Goal: Information Seeking & Learning: Check status

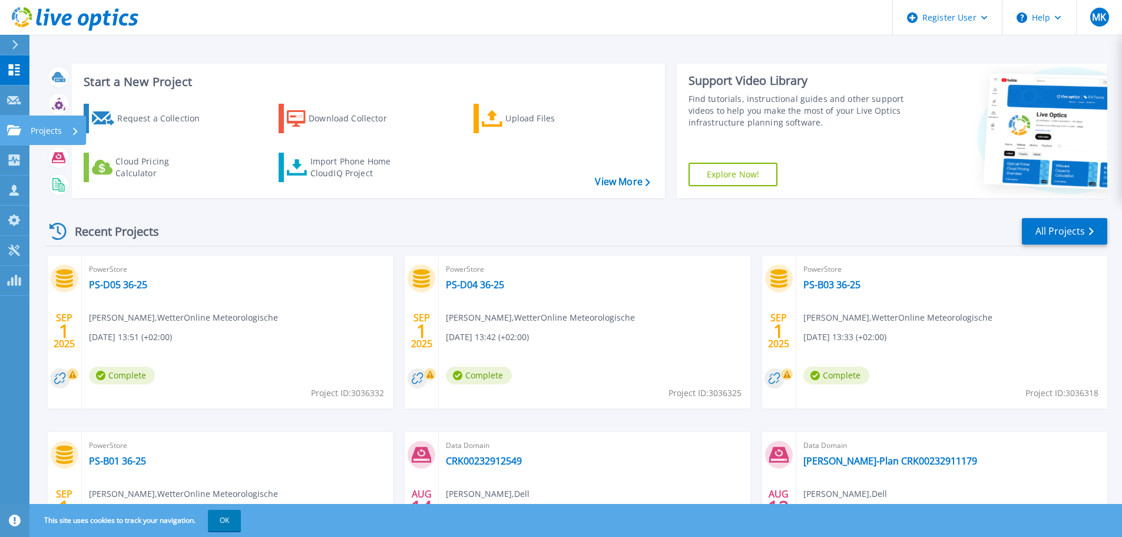
click at [27, 129] on link "Projects Projects" at bounding box center [14, 130] width 29 height 30
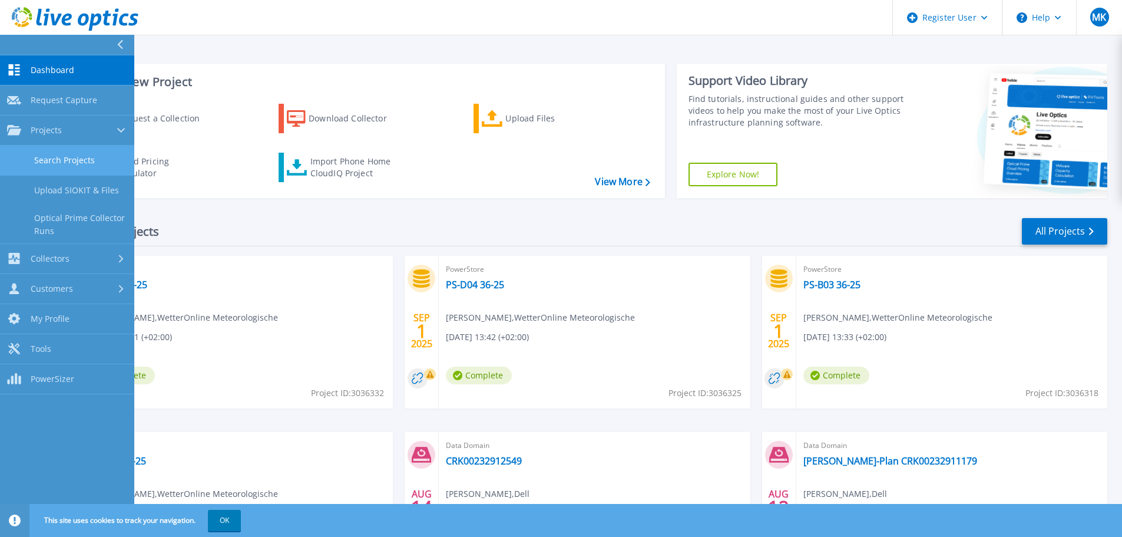
click at [51, 156] on link "Search Projects" at bounding box center [67, 161] width 134 height 30
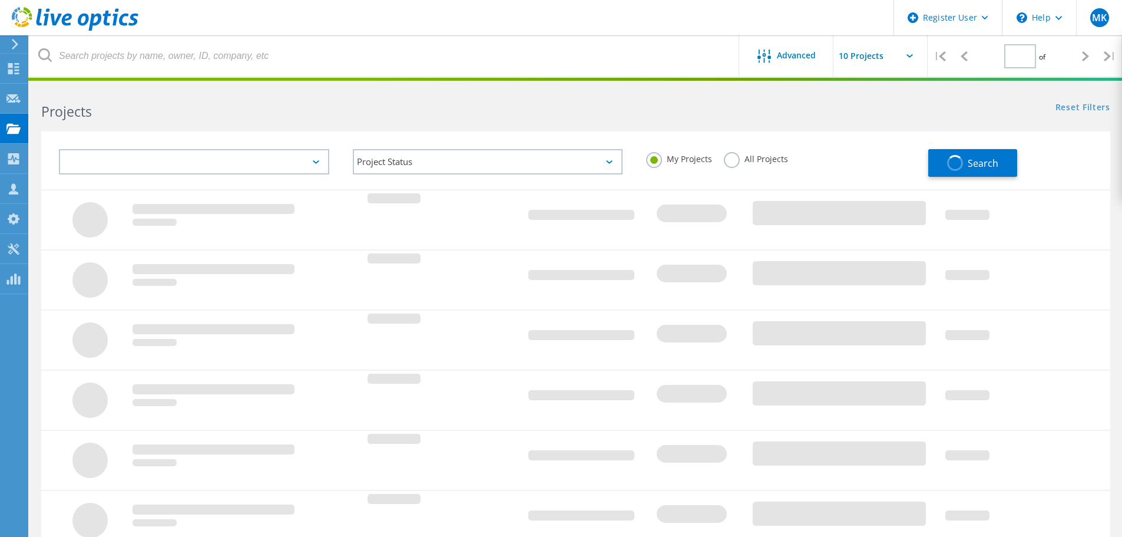
type input "1"
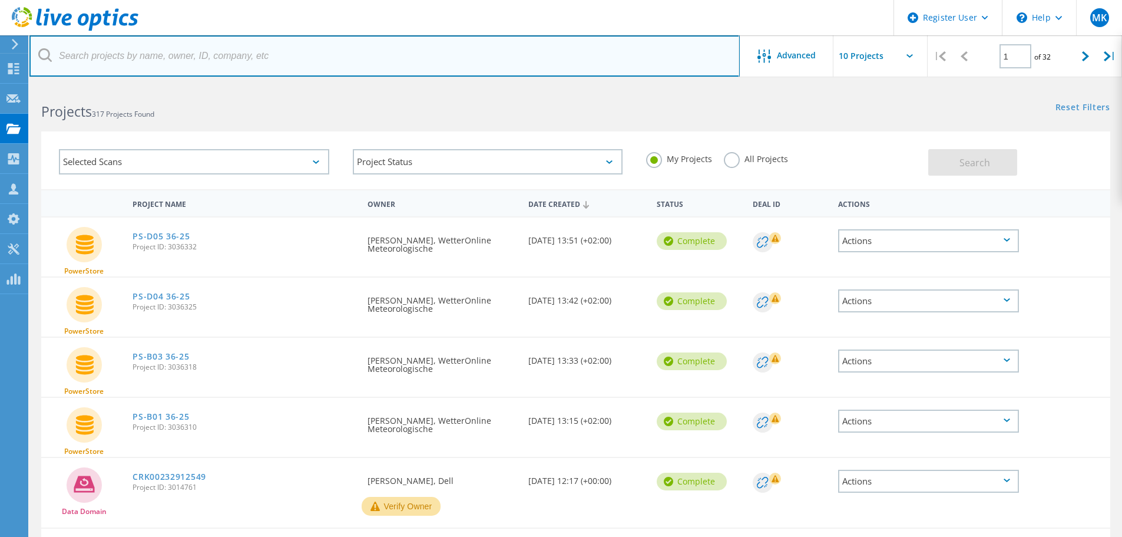
click at [107, 74] on input "text" at bounding box center [384, 55] width 710 height 41
click at [109, 59] on input "text" at bounding box center [384, 55] width 710 height 41
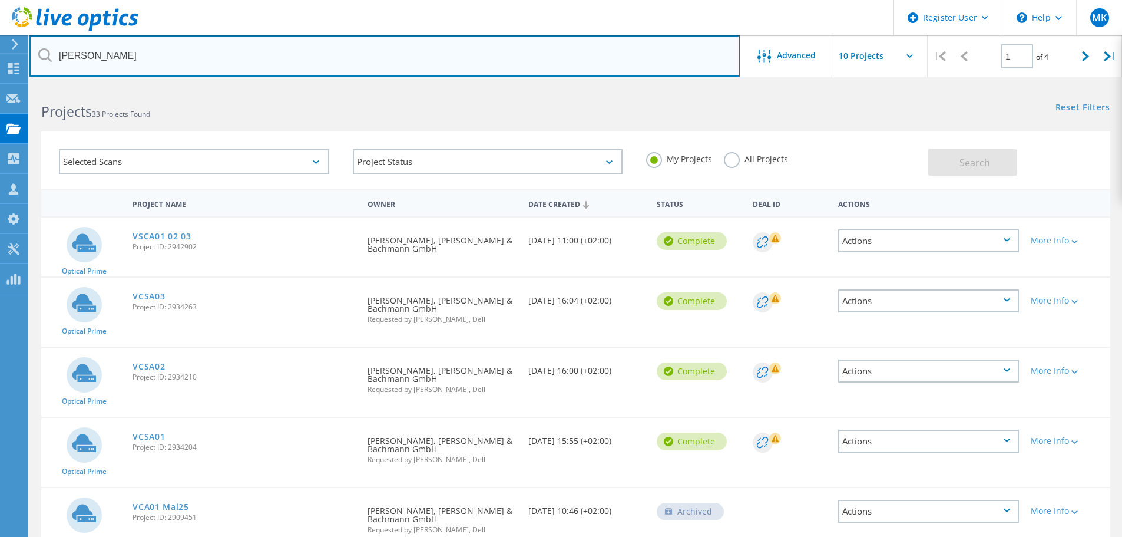
drag, startPoint x: 120, startPoint y: 53, endPoint x: 51, endPoint y: 53, distance: 68.3
click at [51, 53] on div "scheidt" at bounding box center [384, 55] width 710 height 41
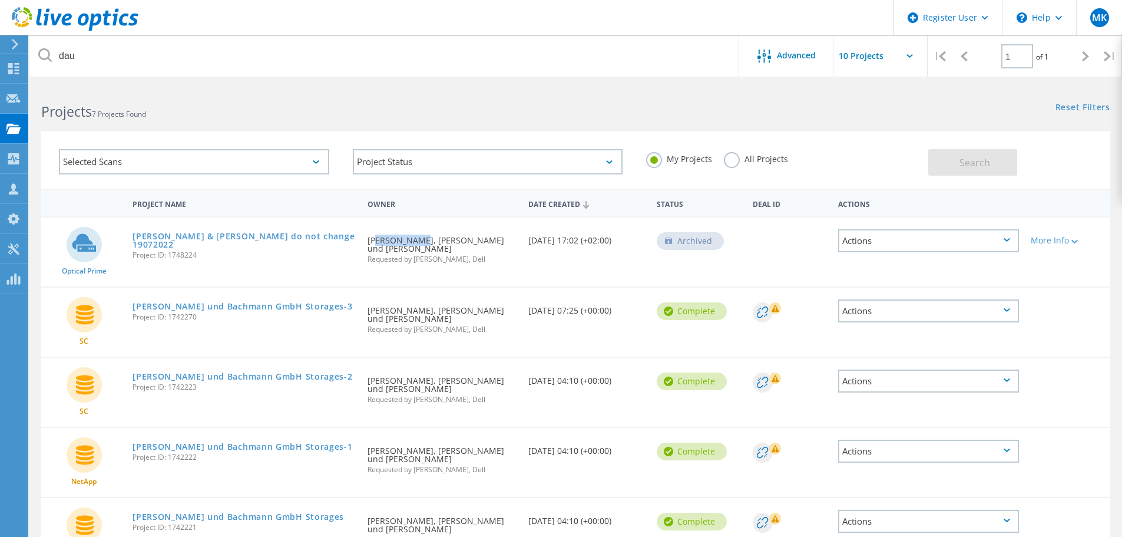
drag, startPoint x: 372, startPoint y: 241, endPoint x: 412, endPoint y: 239, distance: 40.7
click at [412, 239] on div "Requested By Alexander Dau, Scheidt und Bachmann Requested by Marco Knuettel, D…" at bounding box center [442, 245] width 160 height 57
drag, startPoint x: 424, startPoint y: 239, endPoint x: 368, endPoint y: 238, distance: 55.4
click at [368, 238] on div "Requested By Alexander Dau, Scheidt und Bachmann Requested by Marco Knuettel, D…" at bounding box center [442, 245] width 160 height 57
copy div "Alexander Dau"
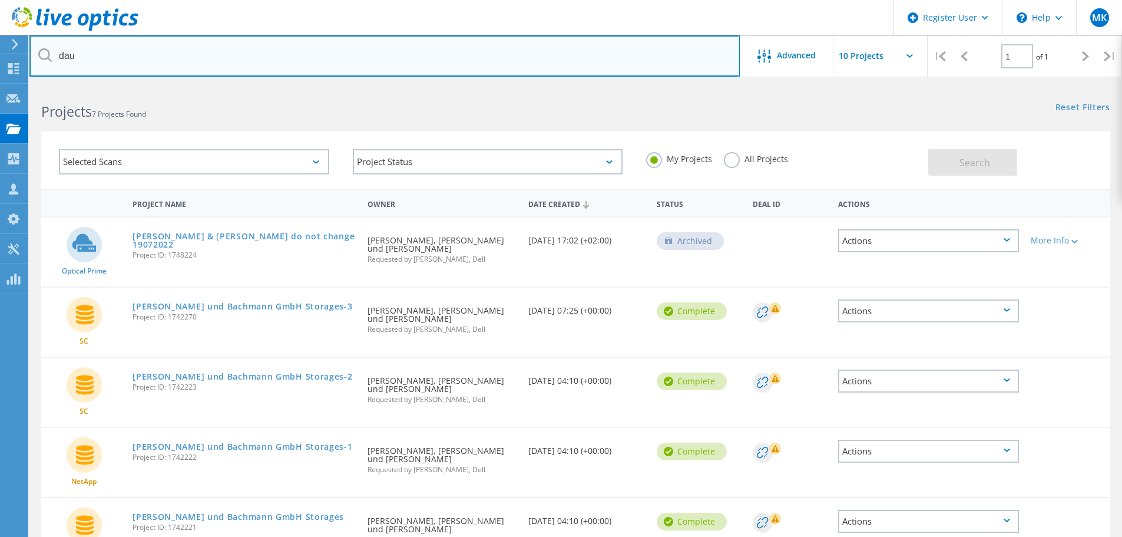
drag, startPoint x: 112, startPoint y: 54, endPoint x: 41, endPoint y: 48, distance: 71.0
click at [41, 48] on input "dau" at bounding box center [384, 55] width 710 height 41
paste input "Alexander D"
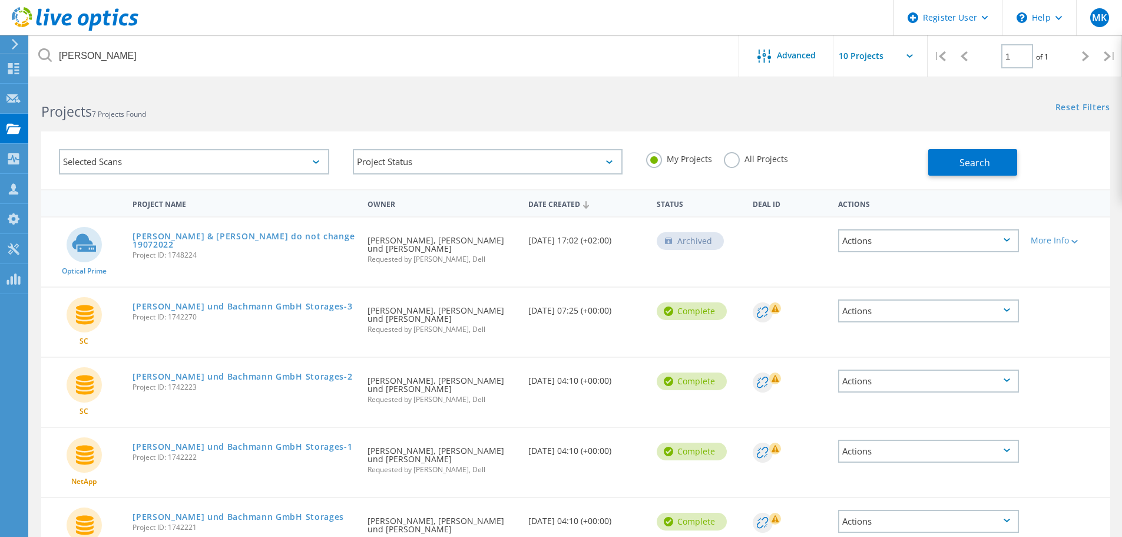
click at [745, 158] on label "All Projects" at bounding box center [756, 157] width 64 height 11
click at [0, 0] on input "All Projects" at bounding box center [0, 0] width 0 height 0
click at [960, 153] on button "Search" at bounding box center [972, 162] width 89 height 27
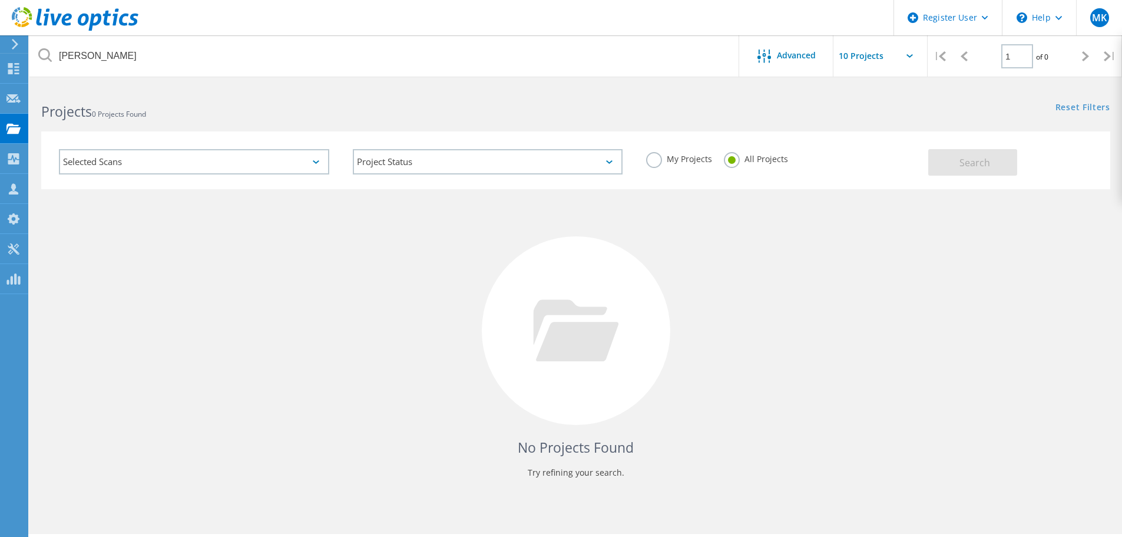
click at [660, 158] on label "My Projects" at bounding box center [679, 157] width 66 height 11
click at [0, 0] on input "My Projects" at bounding box center [0, 0] width 0 height 0
click at [971, 157] on span "Search" at bounding box center [975, 162] width 31 height 13
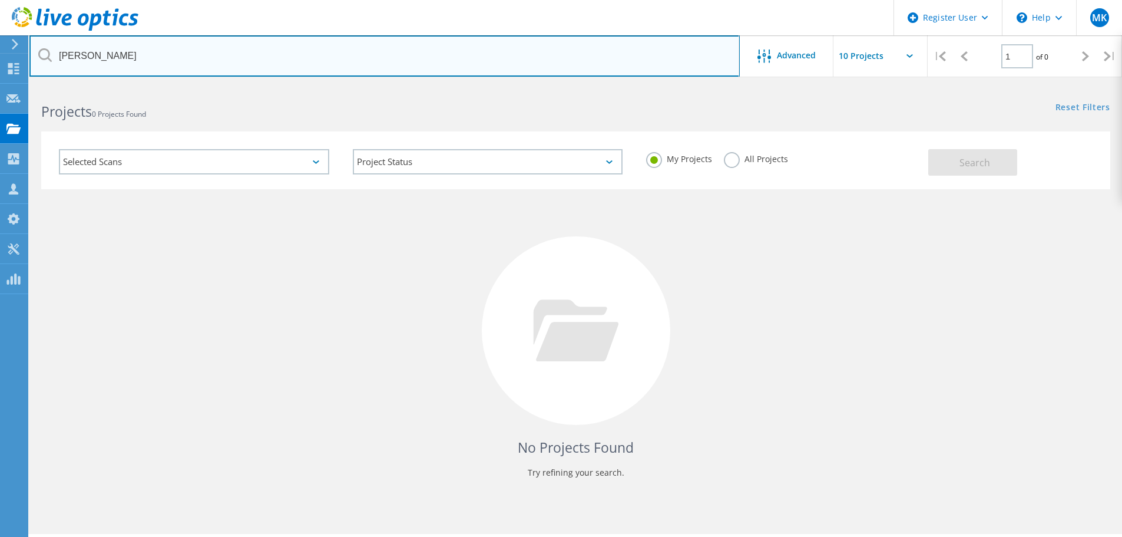
drag, startPoint x: 131, startPoint y: 56, endPoint x: 52, endPoint y: 57, distance: 78.9
click at [52, 53] on input "Alexander Dau" at bounding box center [384, 55] width 710 height 41
paste input "dau.alexander@scheidt-bachmann.de"
type input "dau.alexander@scheidt-bachmann.de"
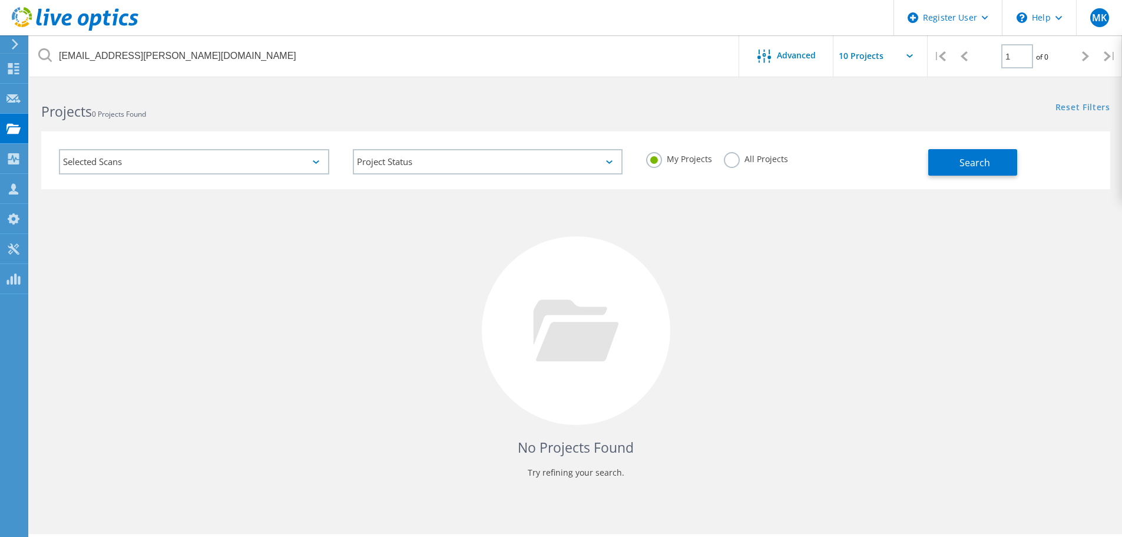
click at [722, 158] on div "My Projects All Projects" at bounding box center [781, 159] width 294 height 44
click at [737, 163] on label "All Projects" at bounding box center [756, 157] width 64 height 11
click at [0, 0] on input "All Projects" at bounding box center [0, 0] width 0 height 0
click at [940, 166] on button "Search" at bounding box center [972, 162] width 89 height 27
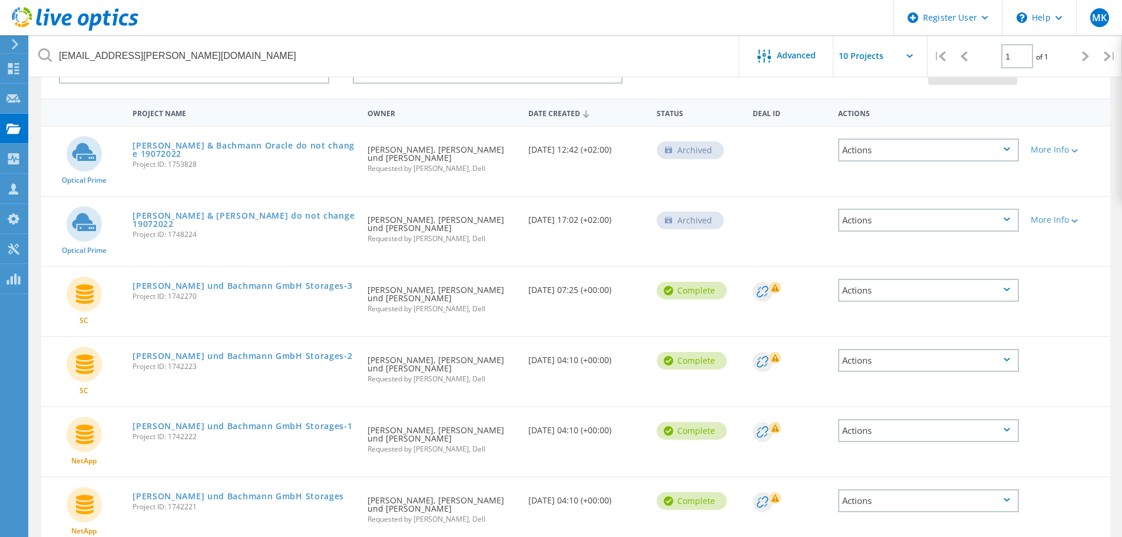
scroll to position [207, 0]
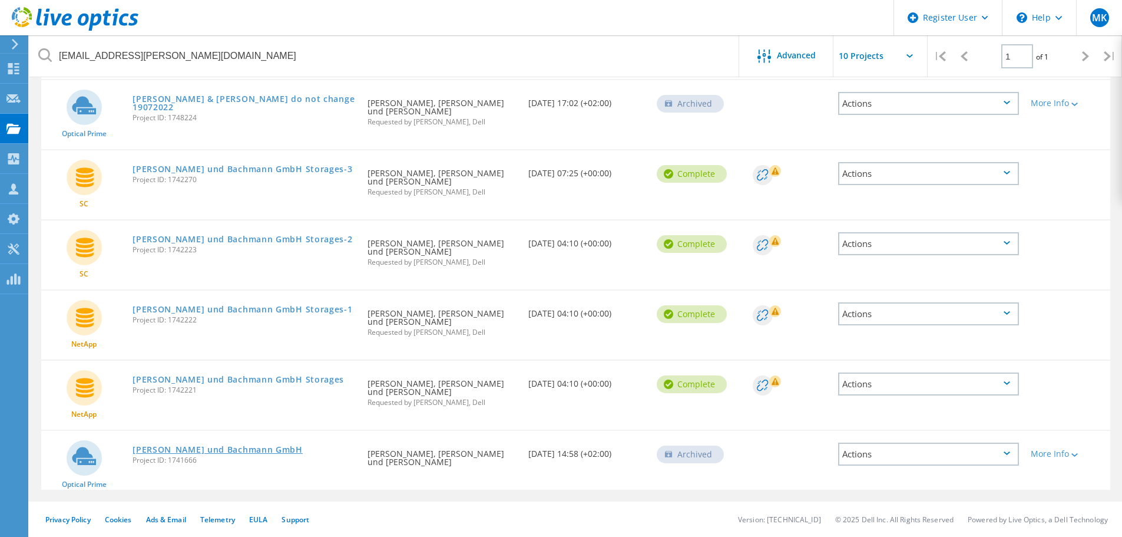
click at [193, 449] on link "Scheidt und Bachmann GmbH" at bounding box center [218, 449] width 170 height 8
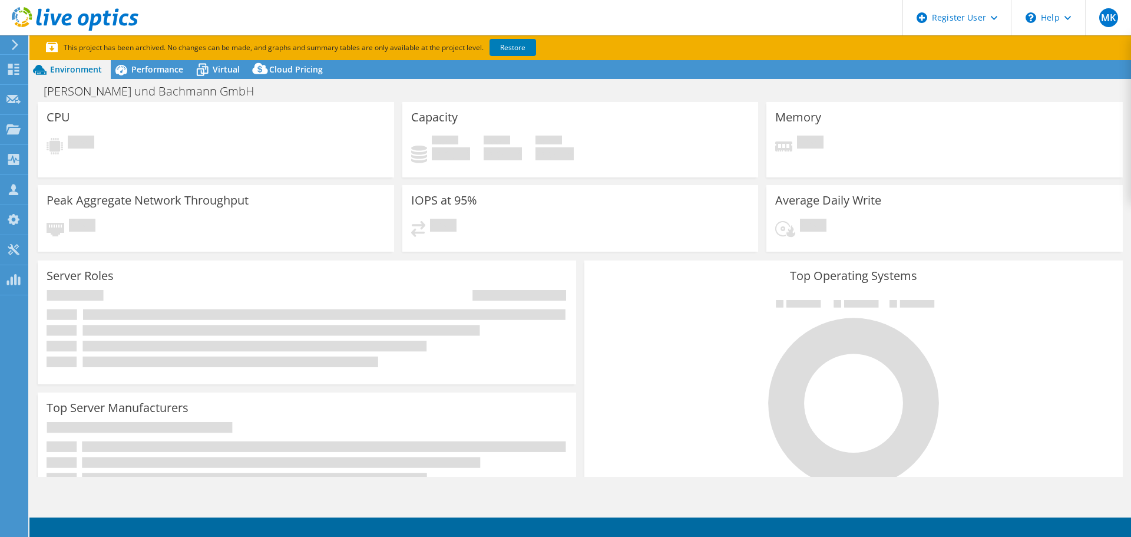
select select "EUFrankfurt"
select select "USD"
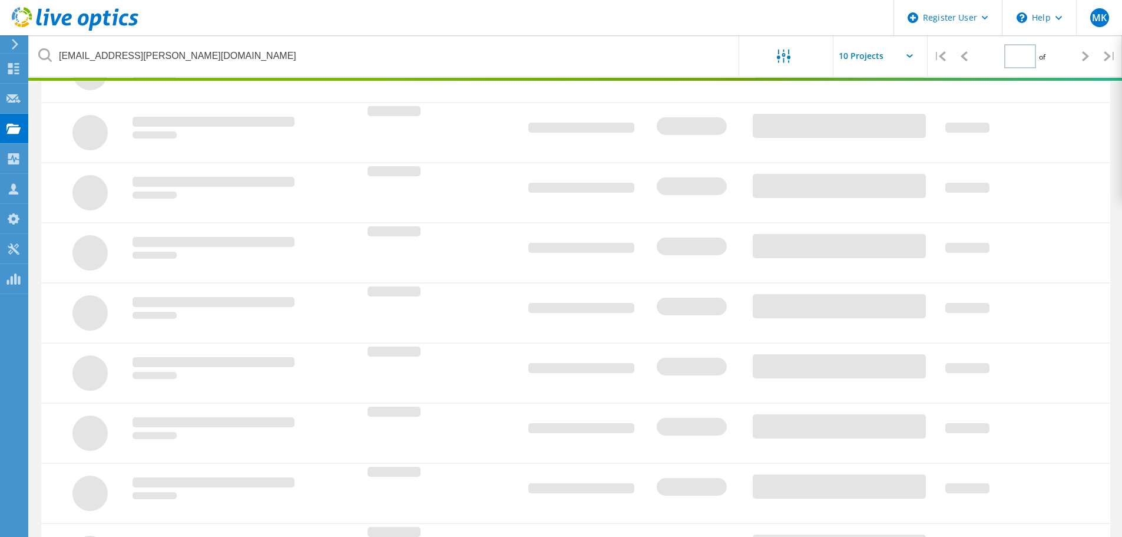
type input "1"
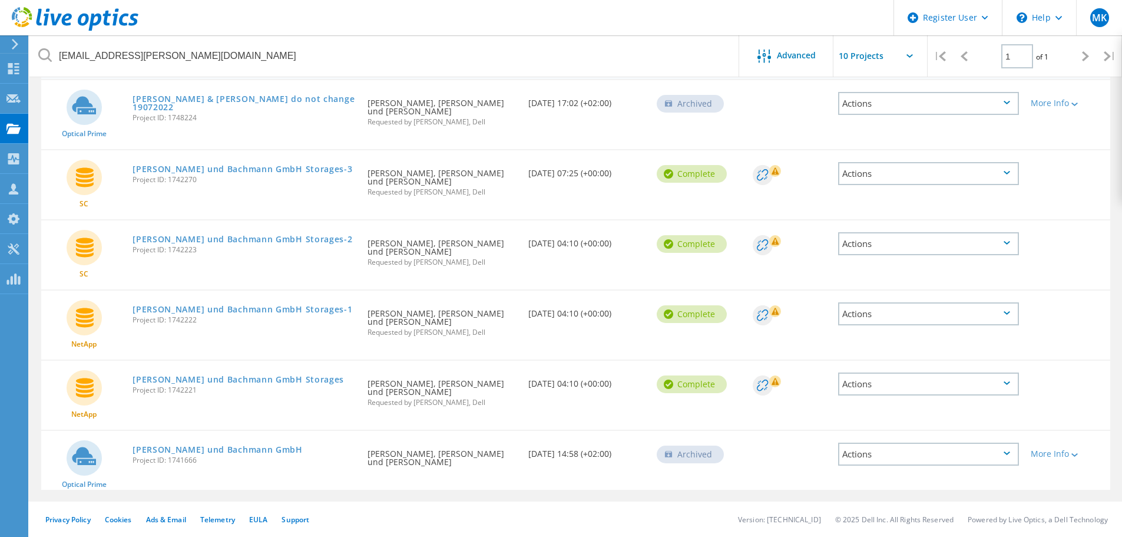
scroll to position [137, 0]
click at [180, 114] on span "Project ID: 1748224" at bounding box center [244, 117] width 223 height 7
click at [179, 114] on span "Project ID: 1748224" at bounding box center [244, 117] width 223 height 7
copy span "1748224"
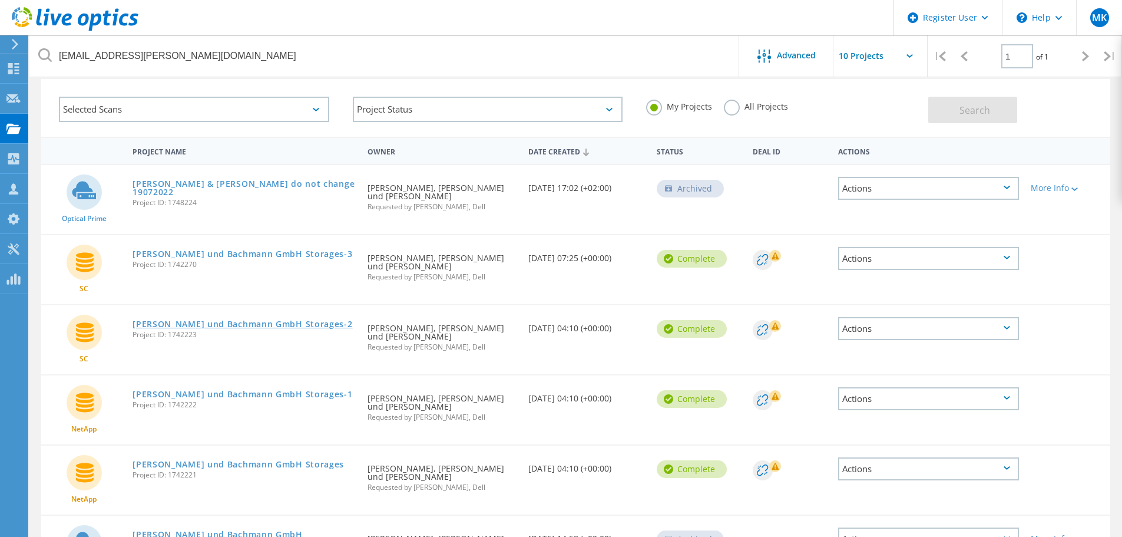
scroll to position [0, 0]
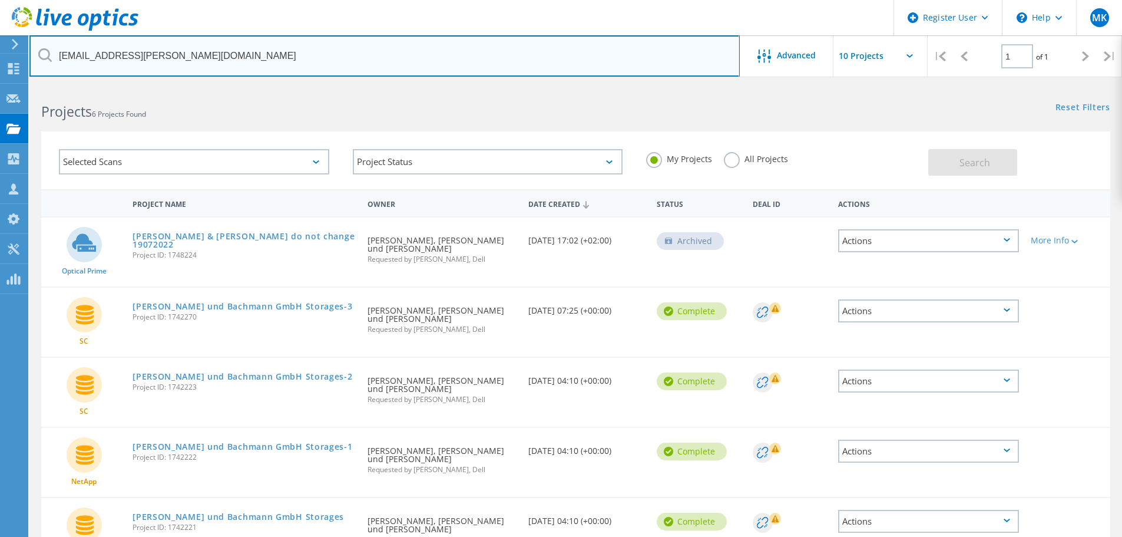
drag, startPoint x: 223, startPoint y: 58, endPoint x: 54, endPoint y: 58, distance: 168.5
click at [54, 58] on input "dau.alexander@scheidt-bachmann.de" at bounding box center [384, 55] width 710 height 41
type input "zaborowski"
